Goal: Task Accomplishment & Management: Use online tool/utility

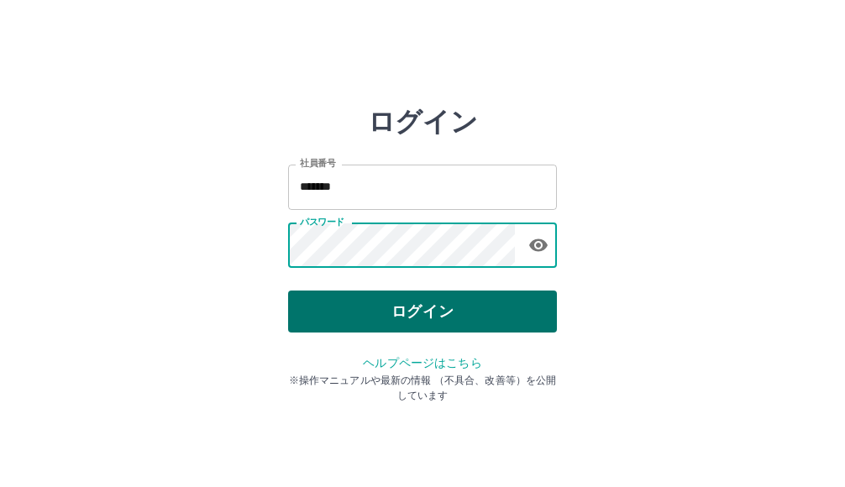
click at [482, 307] on button "ログイン" at bounding box center [422, 312] width 269 height 42
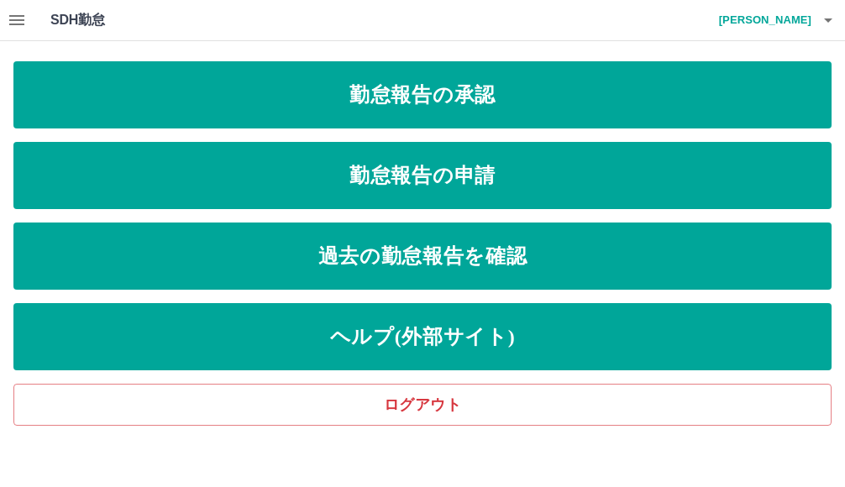
click at [14, 19] on icon "button" at bounding box center [16, 20] width 15 height 10
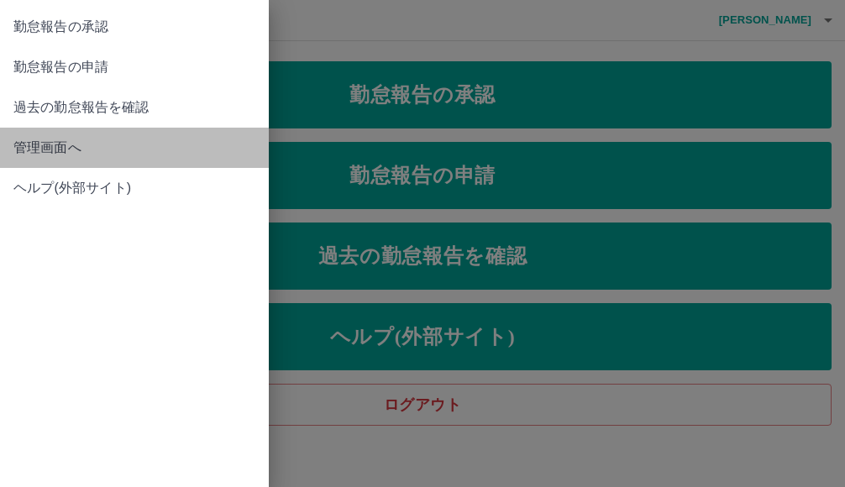
click at [62, 148] on span "管理画面へ" at bounding box center [134, 148] width 242 height 20
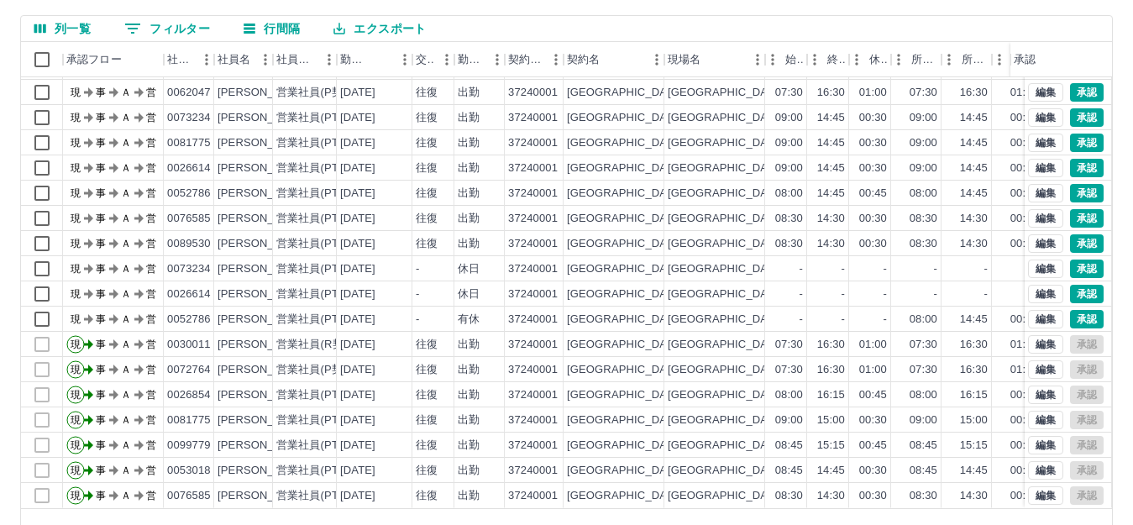
scroll to position [185, 0]
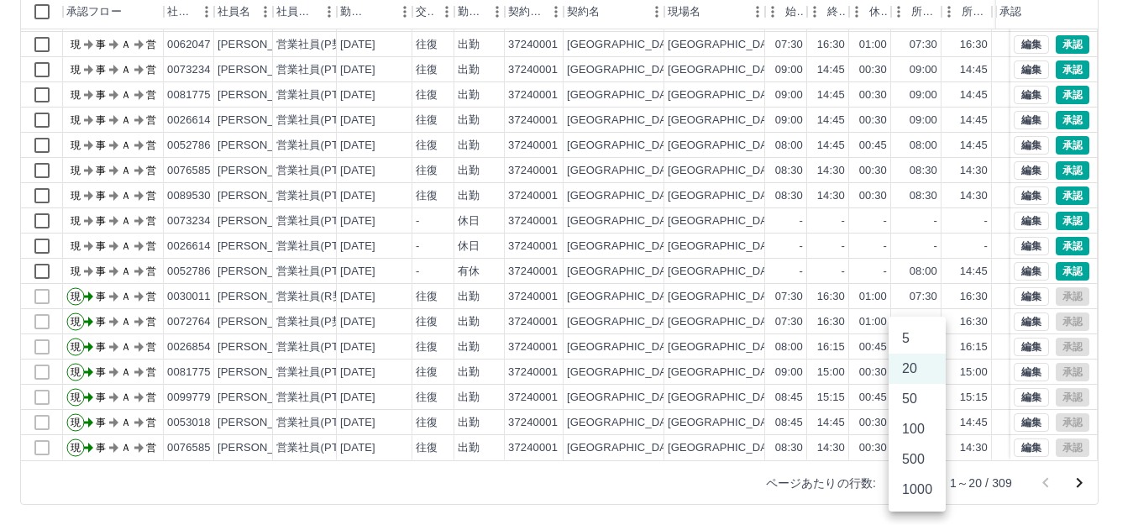
click at [844, 484] on body "SDH勤怠 [PERSON_NAME] 勤務実績承認 前月 [DATE] 次月 今月 月選択 承認モード 削除モード 一括承認 列一覧 0 フィルター 行間隔…" at bounding box center [566, 170] width 1133 height 710
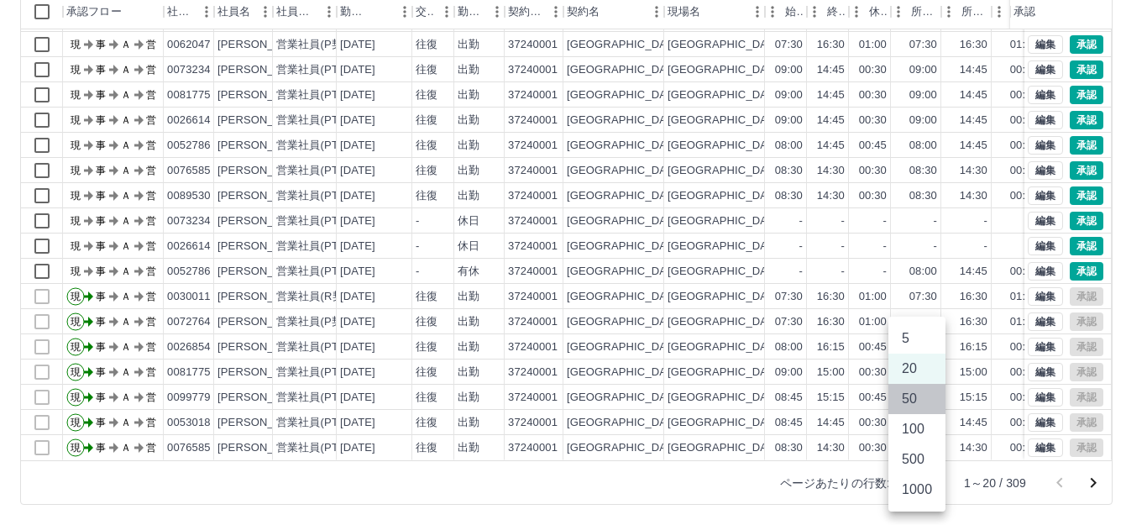
click at [844, 393] on li "50" at bounding box center [917, 399] width 57 height 30
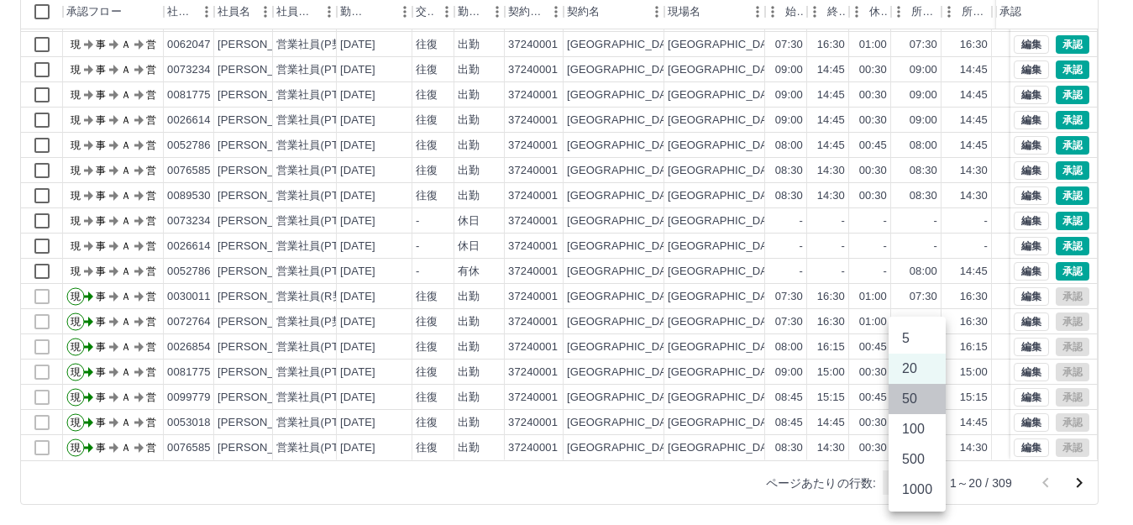
type input "**"
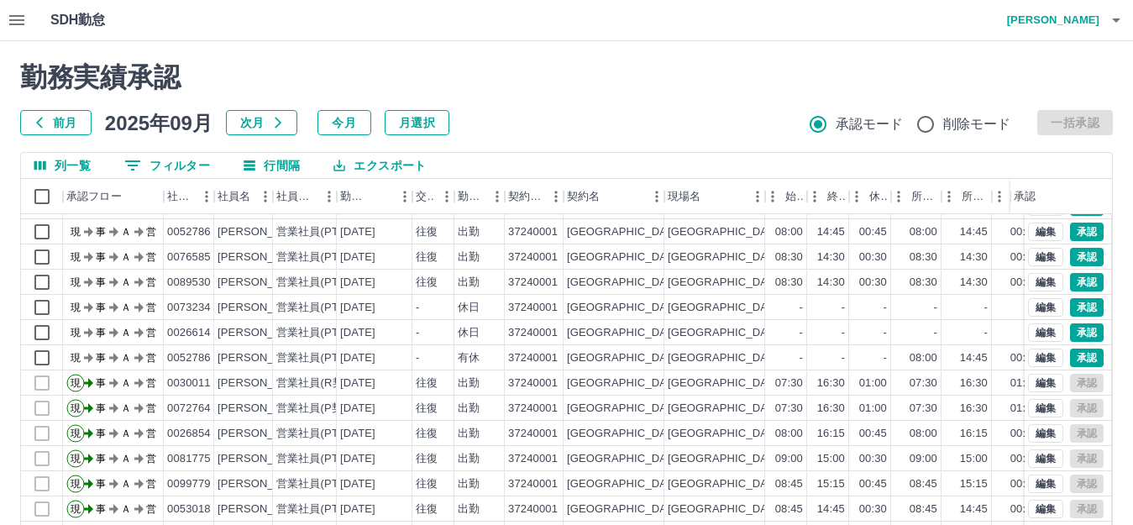
scroll to position [0, 0]
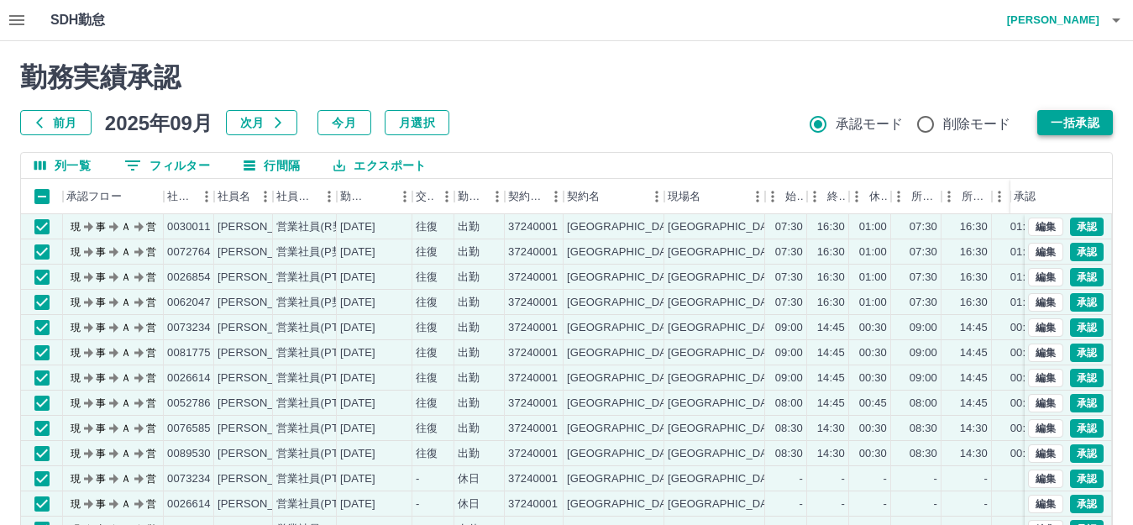
click at [844, 129] on button "一括承認" at bounding box center [1075, 122] width 76 height 25
